Goal: Task Accomplishment & Management: Manage account settings

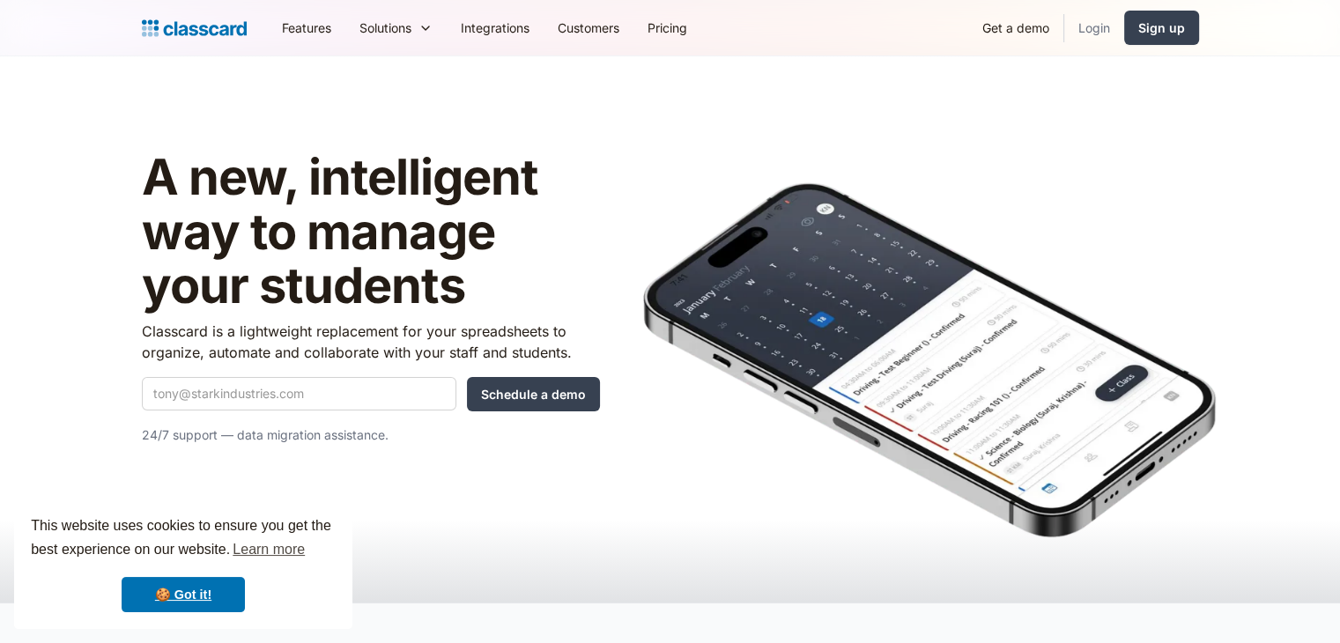
click at [1093, 35] on link "Login" at bounding box center [1094, 28] width 60 height 40
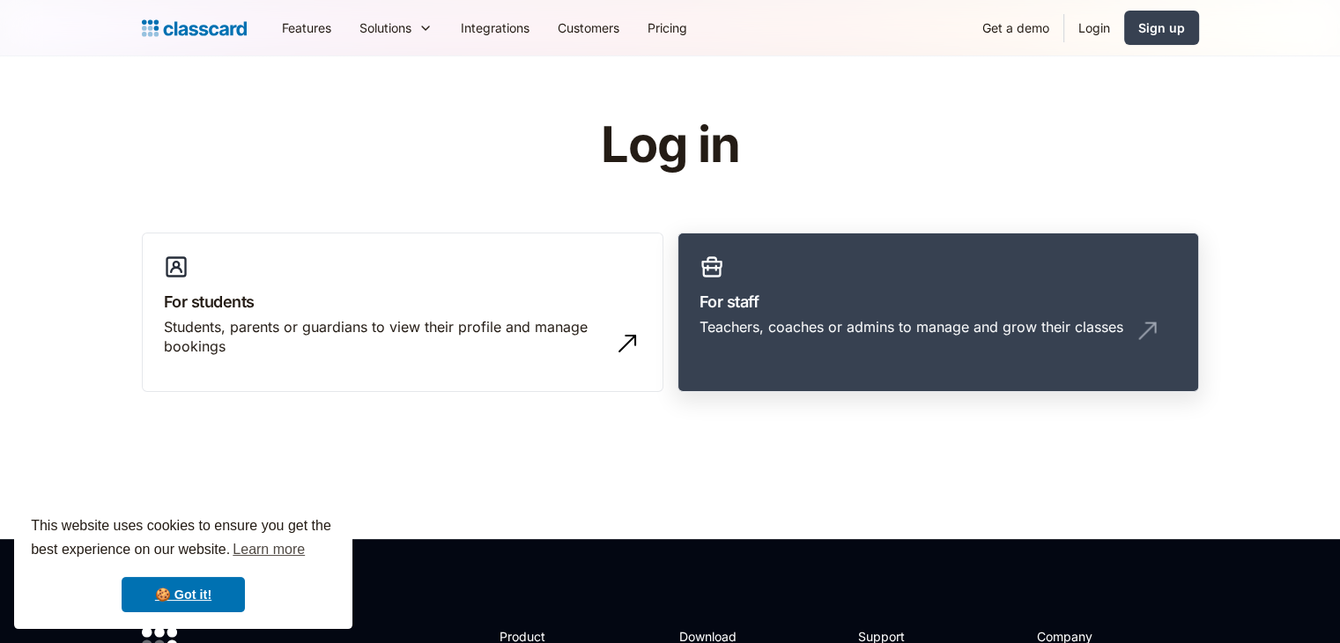
click at [885, 340] on div "Teachers, coaches or admins to manage and grow their classes" at bounding box center [939, 333] width 478 height 33
